Goal: Find specific page/section: Find specific page/section

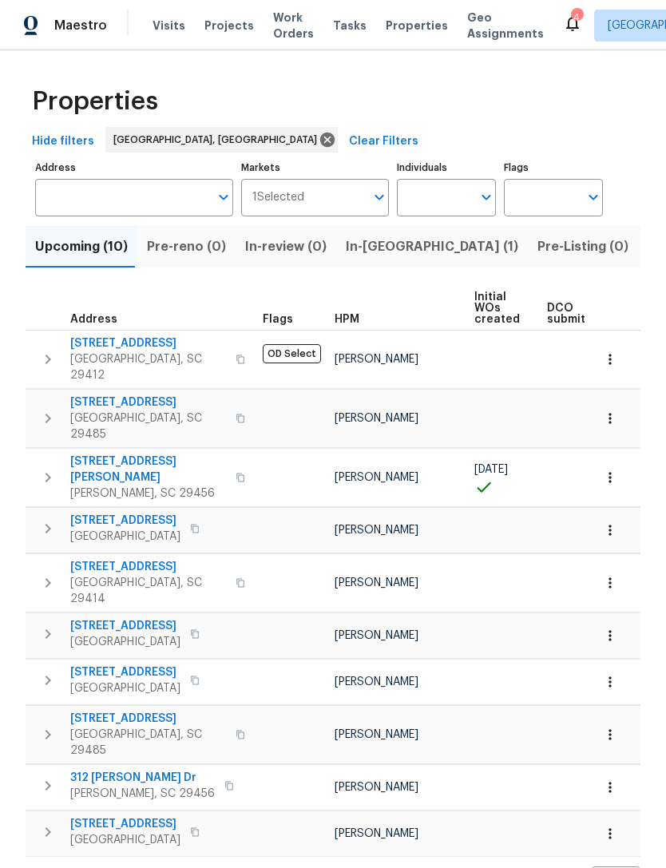
click at [566, 27] on icon at bounding box center [572, 24] width 13 height 16
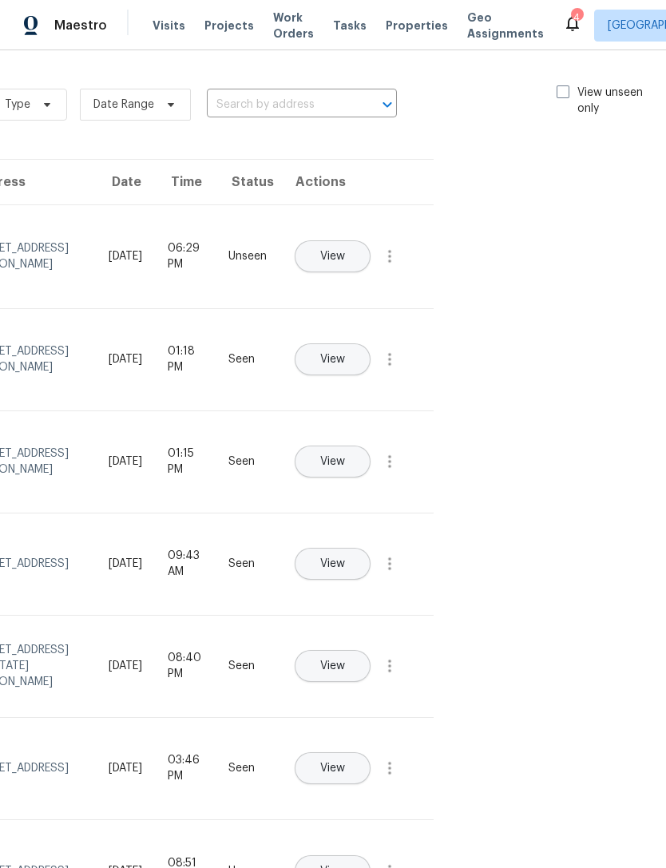
scroll to position [0, 180]
click at [558, 92] on span at bounding box center [564, 91] width 13 height 13
click at [558, 92] on input "View unseen only" at bounding box center [563, 90] width 10 height 10
checkbox input "true"
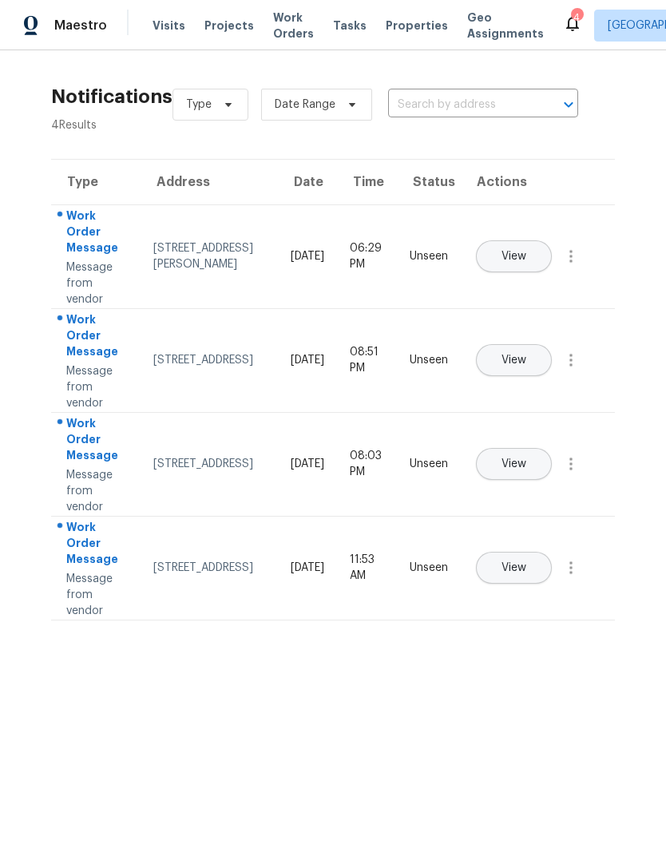
scroll to position [0, 0]
click at [405, 13] on div "Visits Projects Work Orders Tasks Properties Geo Assignments" at bounding box center [357, 26] width 410 height 32
click at [401, 28] on span "Properties" at bounding box center [416, 26] width 62 height 16
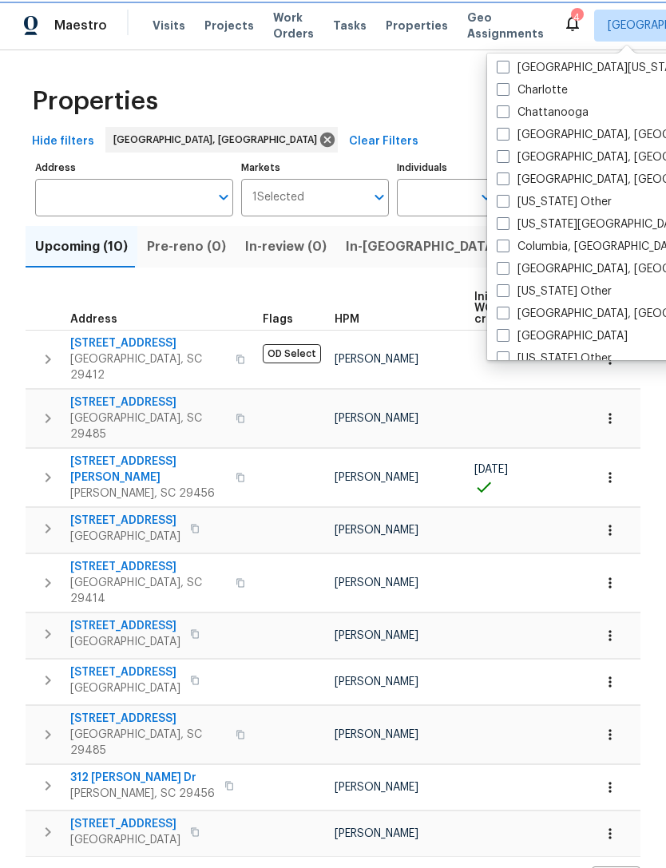
scroll to position [313, 0]
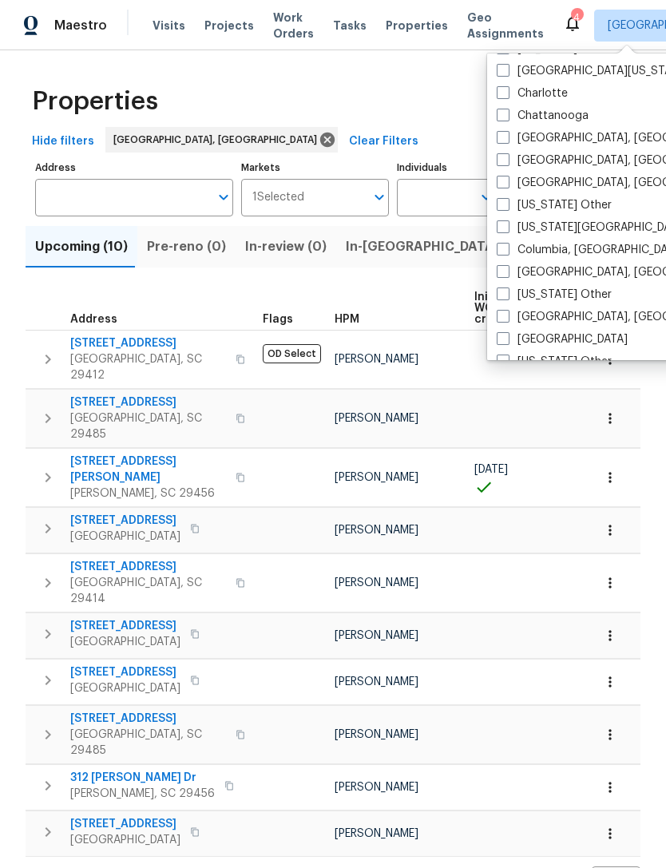
click at [516, 243] on label "Columbia, [GEOGRAPHIC_DATA]" at bounding box center [590, 250] width 188 height 16
click at [507, 243] on input "Columbia, [GEOGRAPHIC_DATA]" at bounding box center [501, 247] width 10 height 10
checkbox input "true"
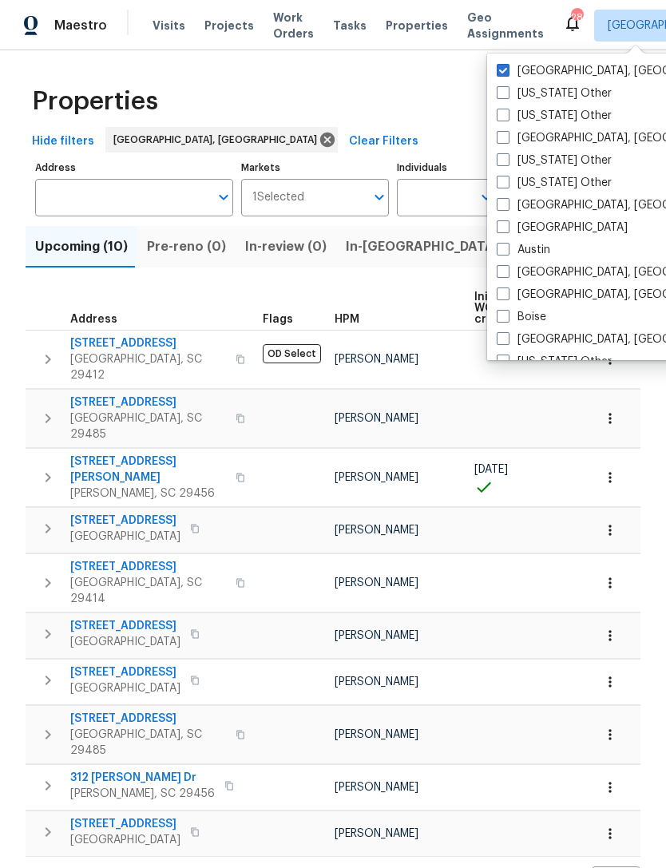
click at [512, 65] on label "[GEOGRAPHIC_DATA], [GEOGRAPHIC_DATA]" at bounding box center [619, 71] width 247 height 16
click at [507, 65] on input "[GEOGRAPHIC_DATA], [GEOGRAPHIC_DATA]" at bounding box center [501, 68] width 10 height 10
checkbox input "false"
click at [396, 28] on span "Properties" at bounding box center [416, 26] width 62 height 16
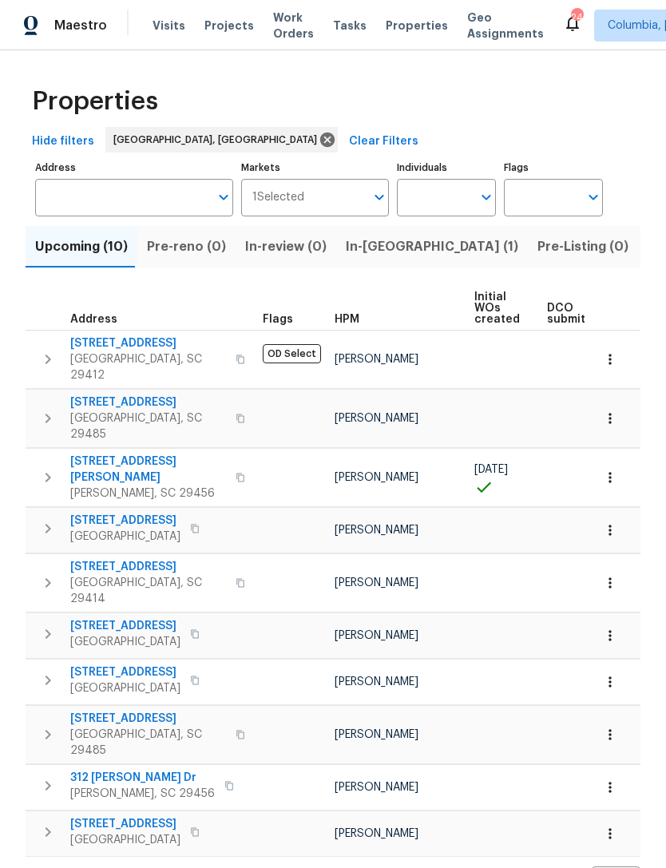
click at [155, 21] on span "Visits" at bounding box center [168, 26] width 33 height 16
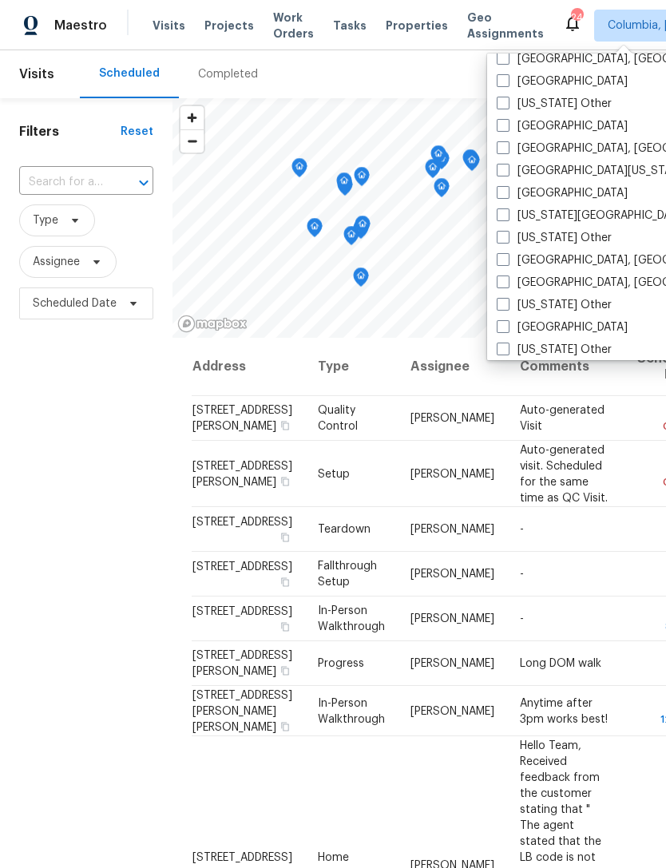
scroll to position [609, 0]
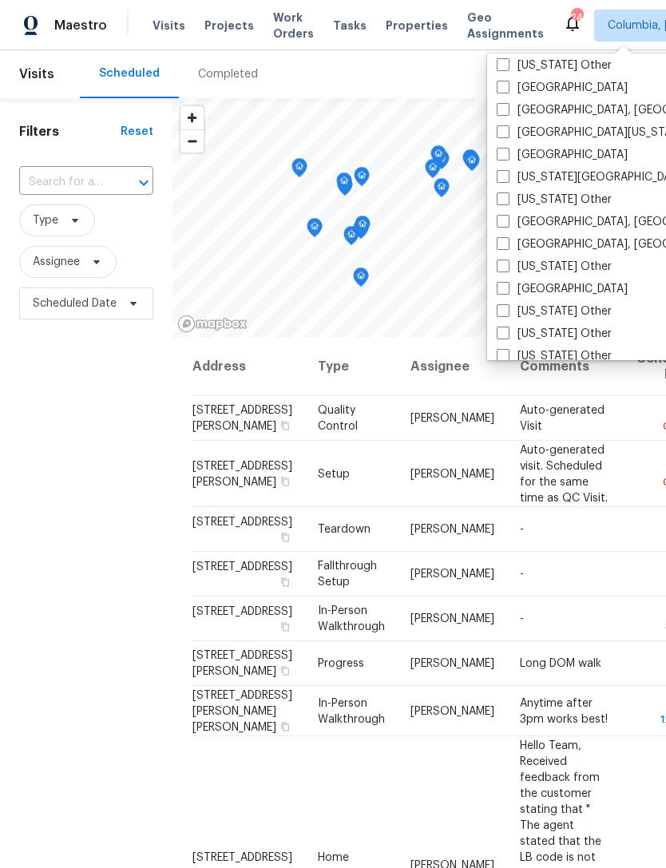
click at [511, 239] on label "[GEOGRAPHIC_DATA], [GEOGRAPHIC_DATA]" at bounding box center [619, 244] width 247 height 16
click at [507, 239] on input "[GEOGRAPHIC_DATA], [GEOGRAPHIC_DATA]" at bounding box center [501, 241] width 10 height 10
checkbox input "true"
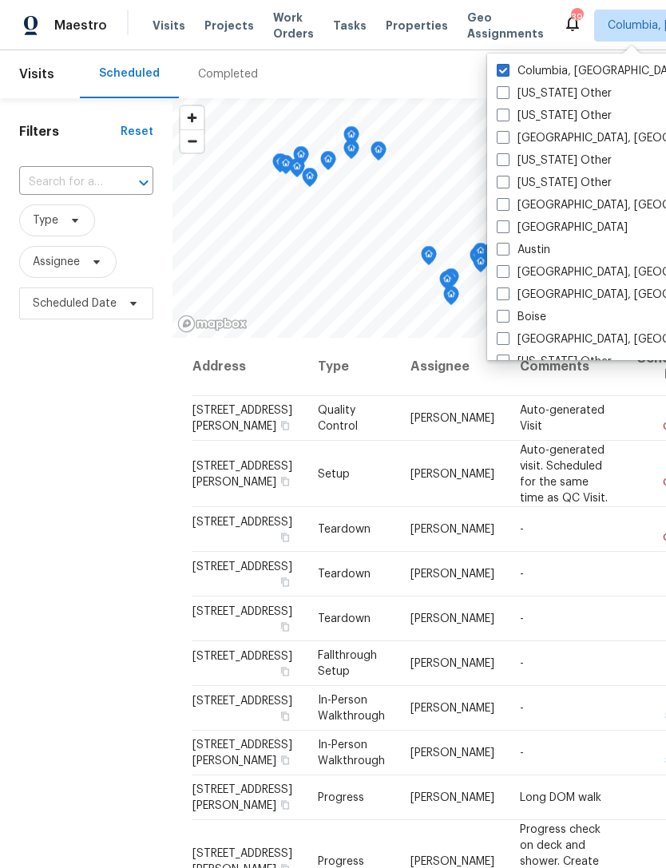
click at [507, 66] on span at bounding box center [502, 70] width 13 height 13
click at [507, 66] on input "Columbia, [GEOGRAPHIC_DATA]" at bounding box center [501, 68] width 10 height 10
checkbox input "false"
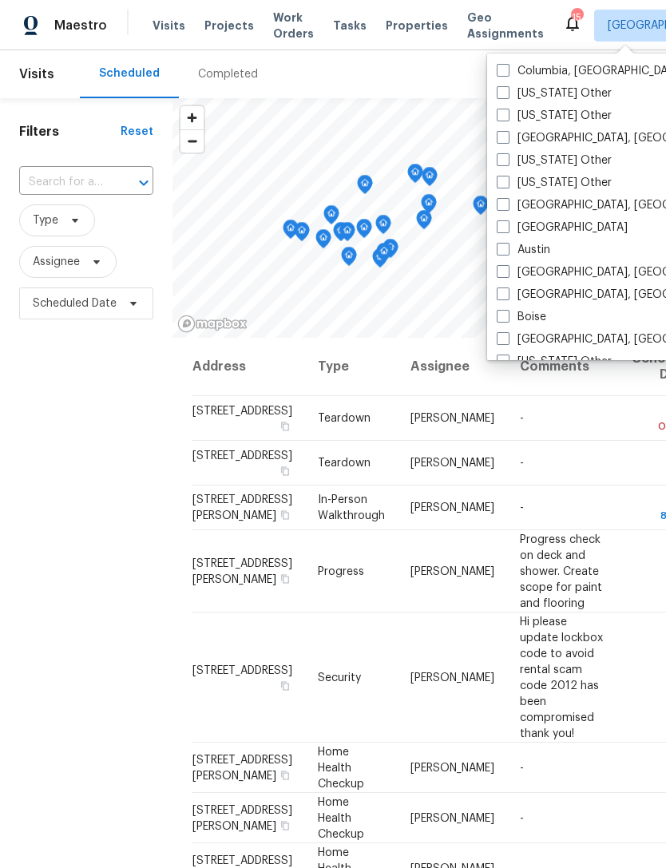
click at [91, 548] on div "Filters Reset ​ Type Assignee Scheduled Date" at bounding box center [86, 565] width 172 height 934
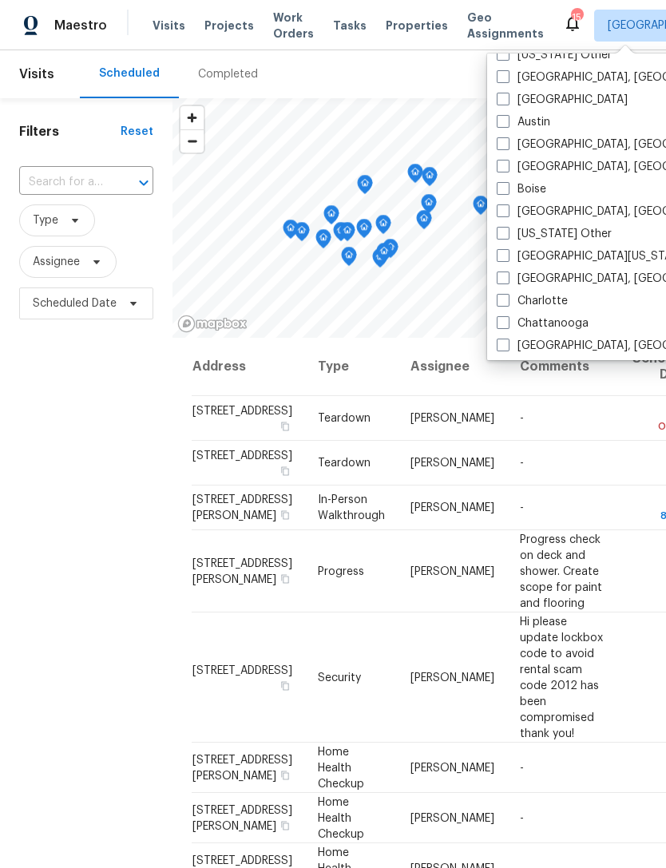
scroll to position [134, 0]
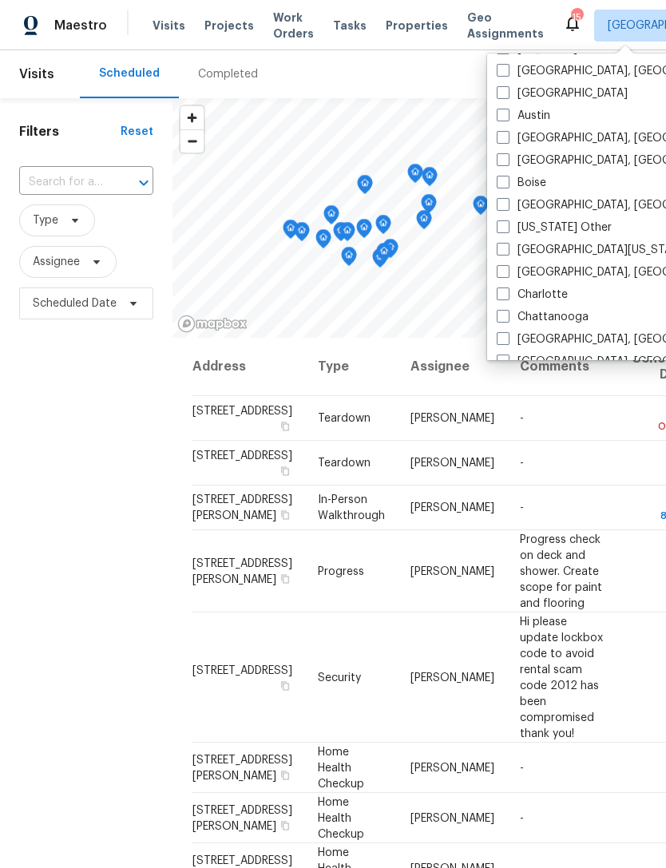
click at [513, 289] on label "Charlotte" at bounding box center [531, 295] width 71 height 16
click at [507, 289] on input "Charlotte" at bounding box center [501, 292] width 10 height 10
checkbox input "true"
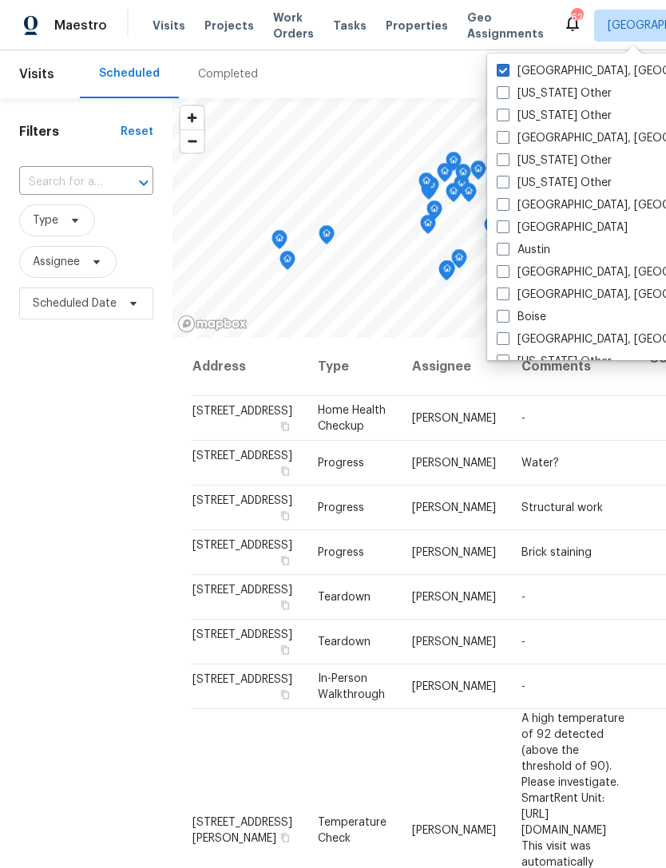
click at [506, 67] on span at bounding box center [502, 70] width 13 height 13
click at [506, 67] on input "[GEOGRAPHIC_DATA], [GEOGRAPHIC_DATA]" at bounding box center [501, 68] width 10 height 10
checkbox input "false"
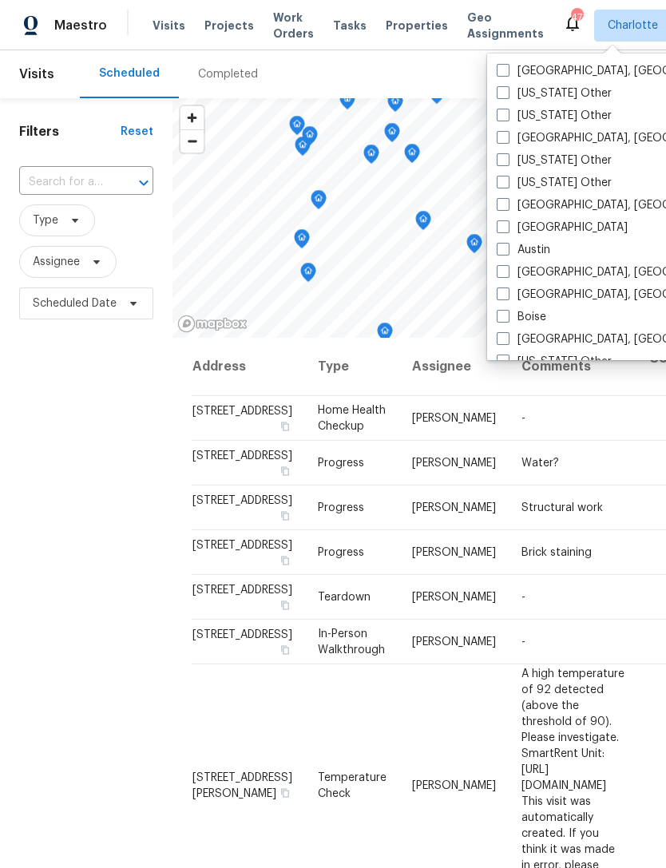
click at [566, 26] on icon at bounding box center [572, 24] width 13 height 16
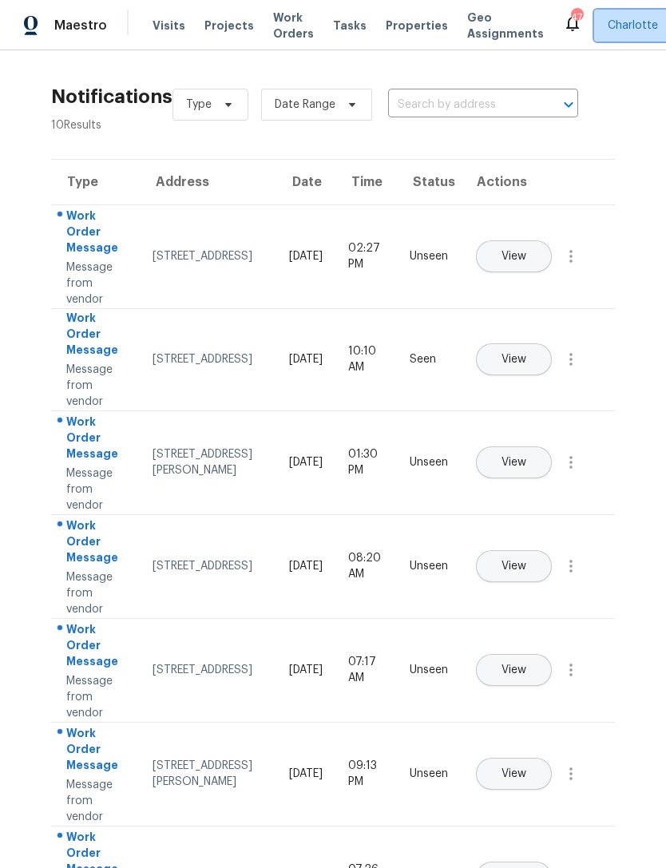
click at [614, 17] on span "Charlotte" at bounding box center [644, 26] width 101 height 32
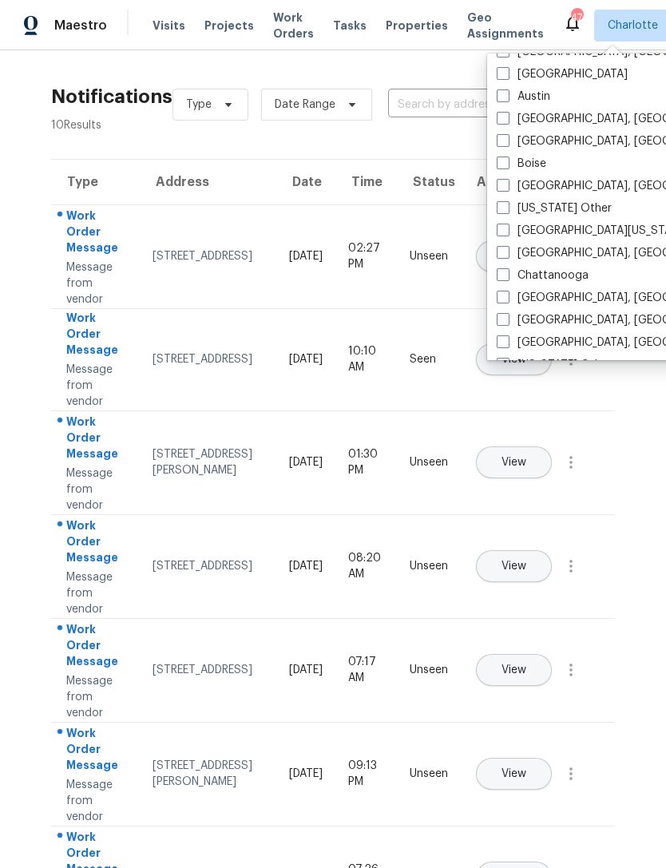
scroll to position [184, 0]
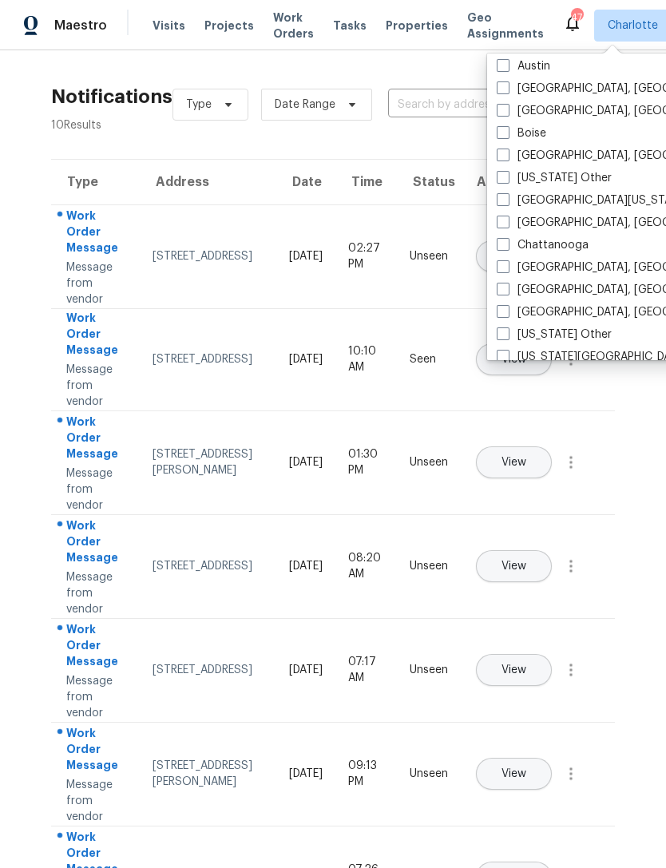
click at [508, 219] on span at bounding box center [502, 221] width 13 height 13
click at [507, 219] on input "[GEOGRAPHIC_DATA], [GEOGRAPHIC_DATA]" at bounding box center [501, 220] width 10 height 10
checkbox input "true"
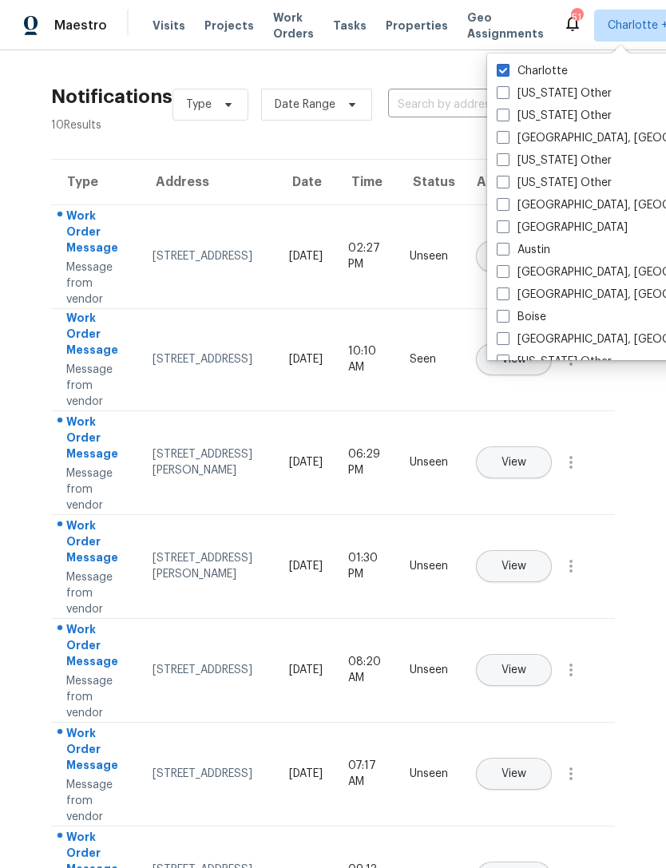
click at [508, 64] on span at bounding box center [502, 70] width 13 height 13
click at [507, 63] on input "Charlotte" at bounding box center [501, 68] width 10 height 10
checkbox input "false"
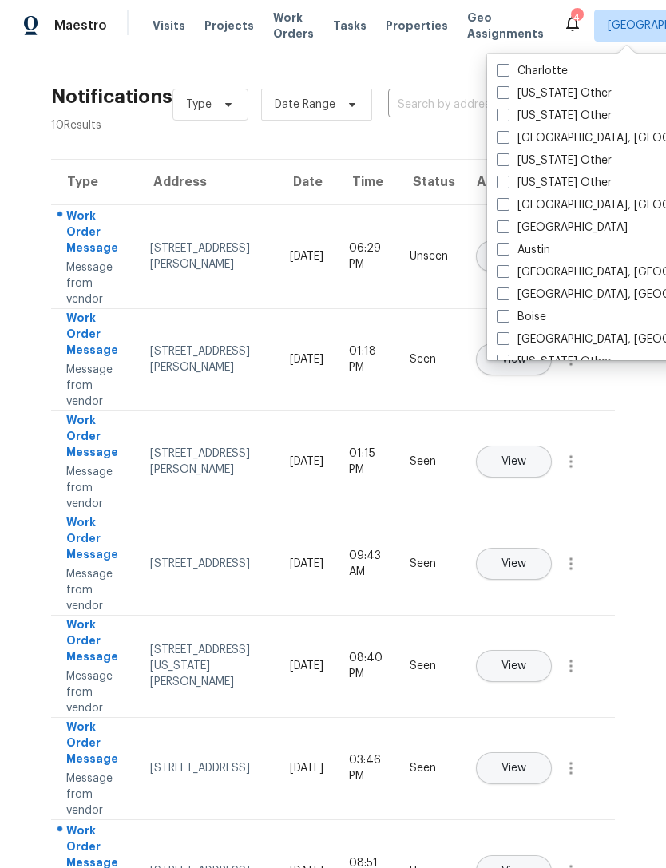
click at [433, 137] on section "Notifications 10 Results Type Date Range ​ View unseen only Type Address Date T…" at bounding box center [333, 660] width 615 height 1168
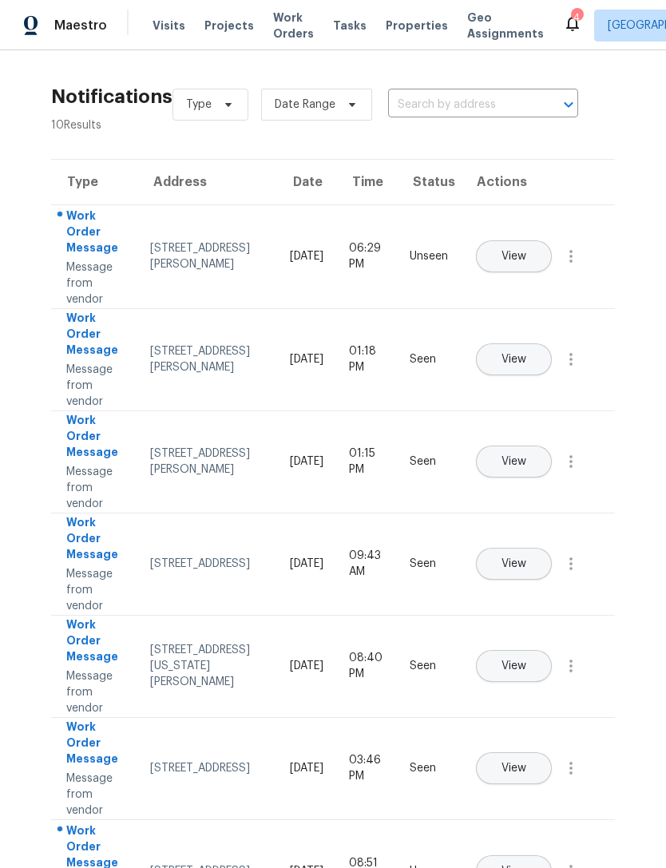
click at [398, 28] on span "Properties" at bounding box center [416, 26] width 62 height 16
